Goal: Find specific page/section: Find specific page/section

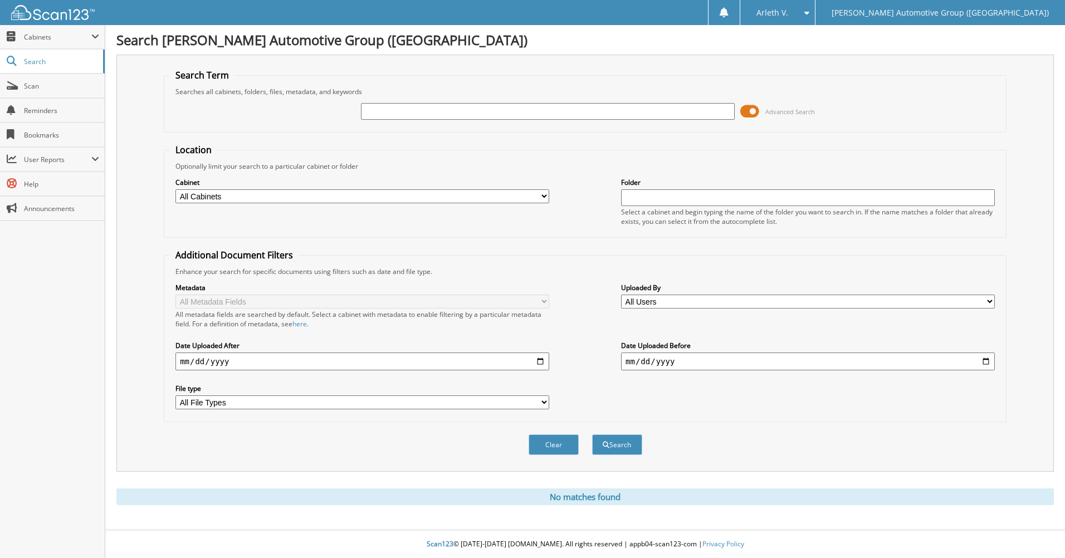
paste input "462521"
type input "462521"
click at [592, 434] on button "Search" at bounding box center [617, 444] width 50 height 21
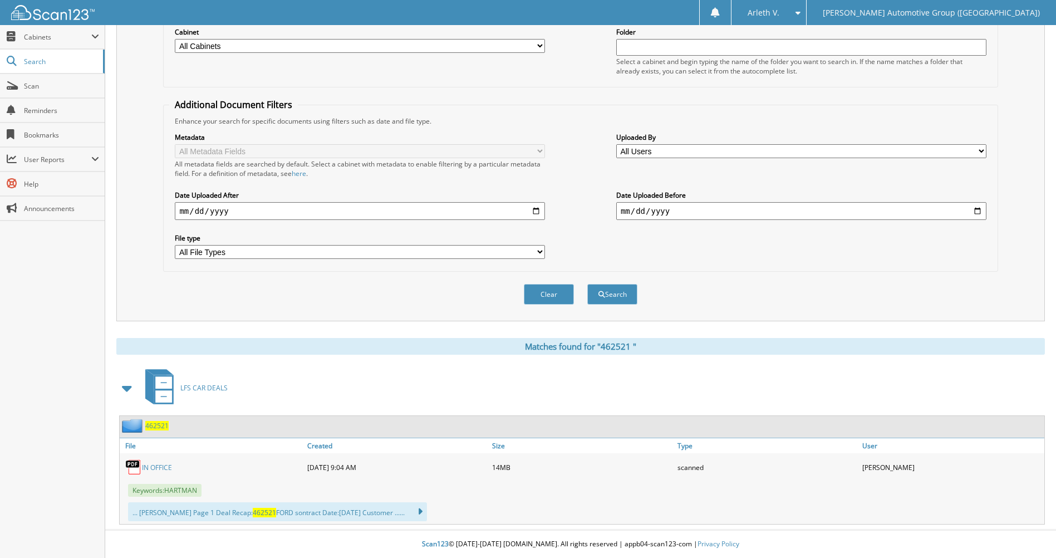
click at [152, 428] on span "4 6 2 5 2 1" at bounding box center [156, 425] width 23 height 9
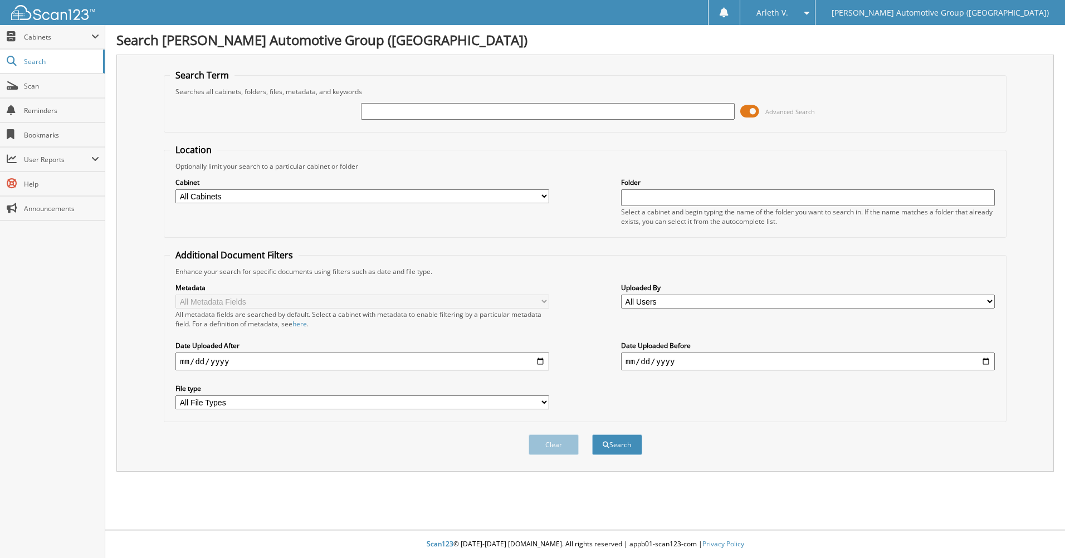
click at [379, 111] on input "text" at bounding box center [548, 111] width 374 height 17
paste input "351668"
type input "351668"
click at [592, 434] on button "Search" at bounding box center [617, 444] width 50 height 21
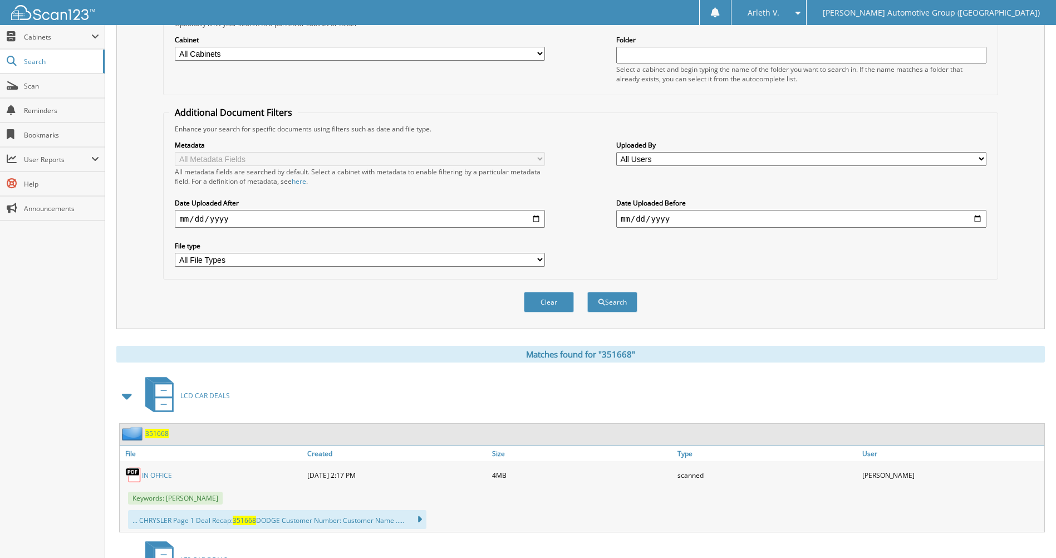
scroll to position [278, 0]
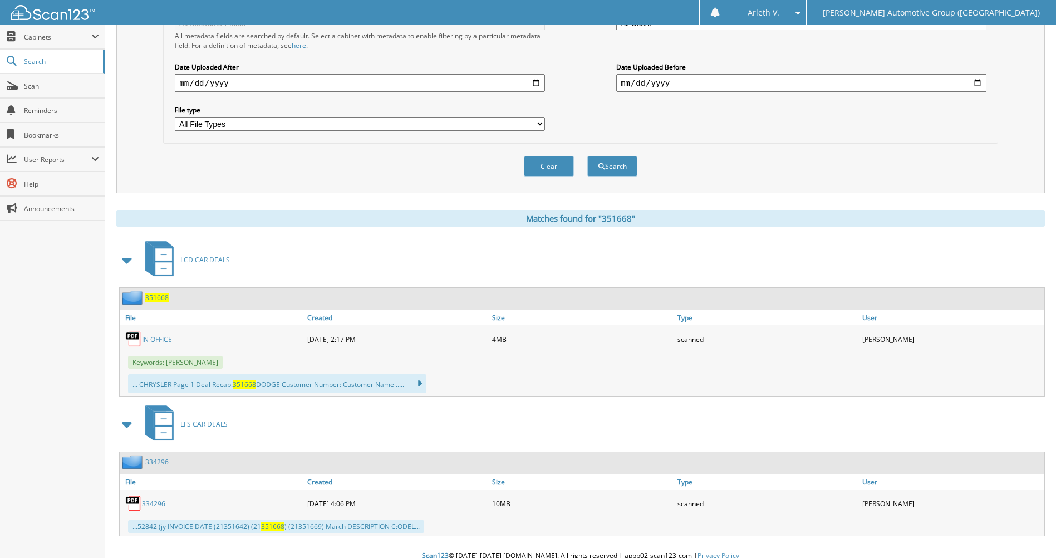
click at [158, 295] on span "351668" at bounding box center [156, 297] width 23 height 9
